Goal: Navigation & Orientation: Find specific page/section

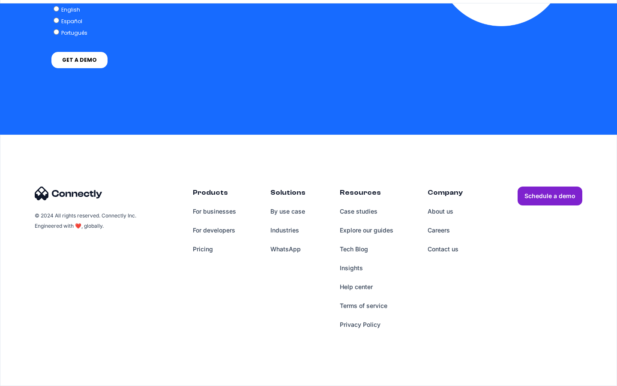
scroll to position [2124, 0]
